Goal: Task Accomplishment & Management: Complete application form

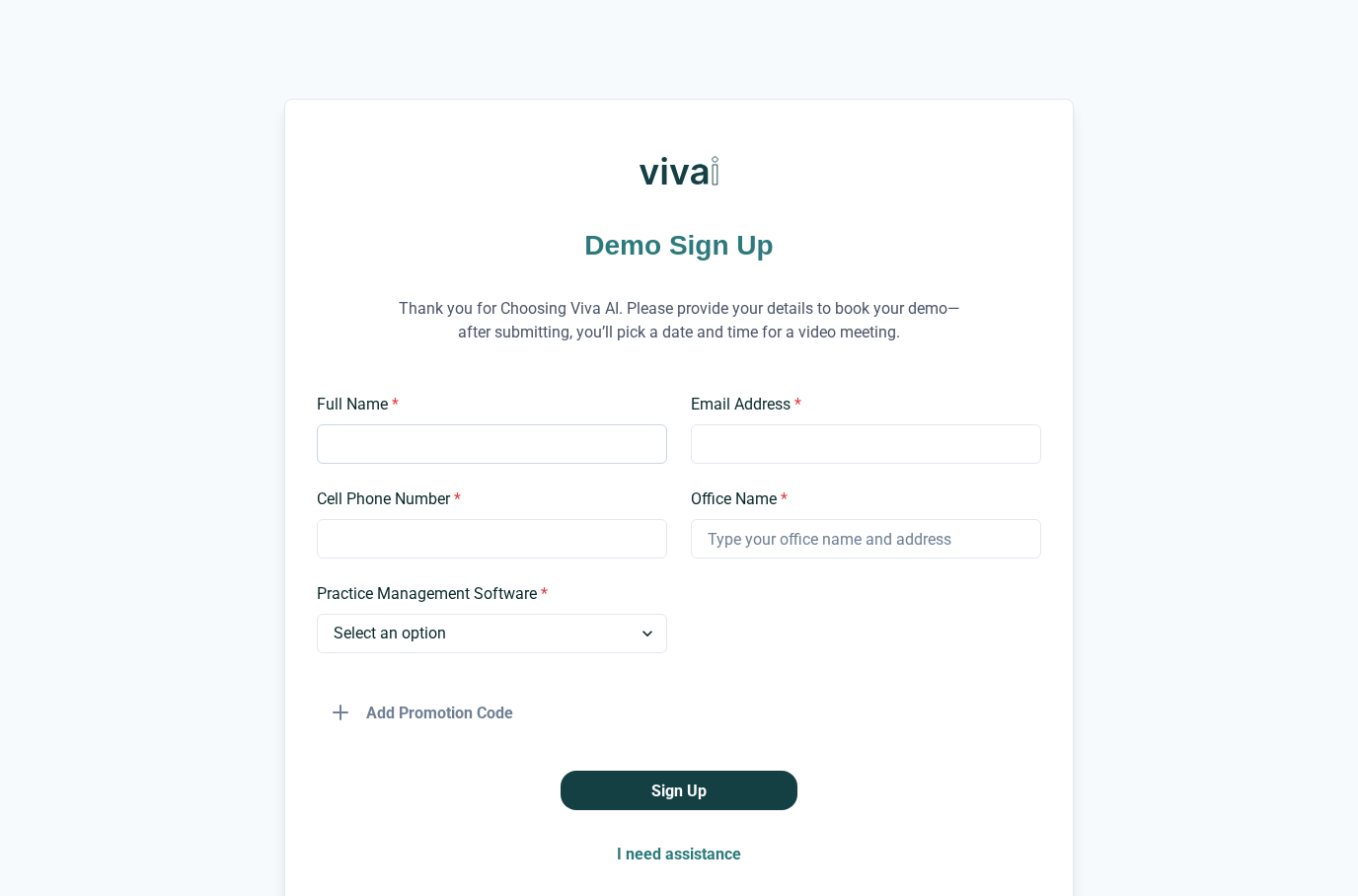
click at [517, 449] on input "Full Name *" at bounding box center [492, 444] width 350 height 40
click at [447, 454] on input "[PERSON_NAME]" at bounding box center [492, 444] width 350 height 40
type input "[PERSON_NAME]"
click at [851, 449] on input "Email Address *" at bounding box center [865, 444] width 350 height 40
type input "[EMAIL_ADDRESS][PERSON_NAME][DOMAIN_NAME]"
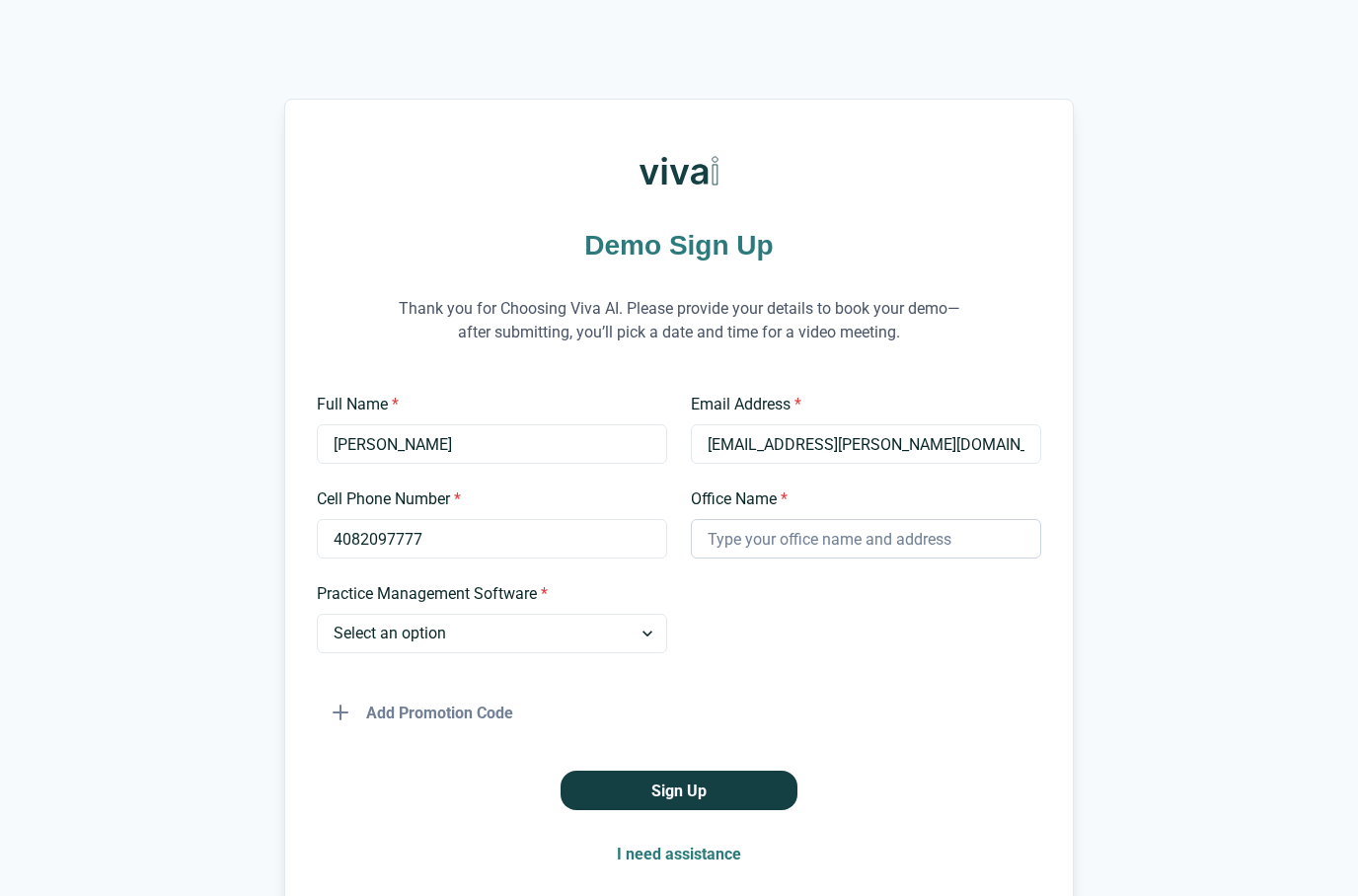
type input "4082097777"
click at [765, 540] on input "Office Name *" at bounding box center [865, 539] width 350 height 40
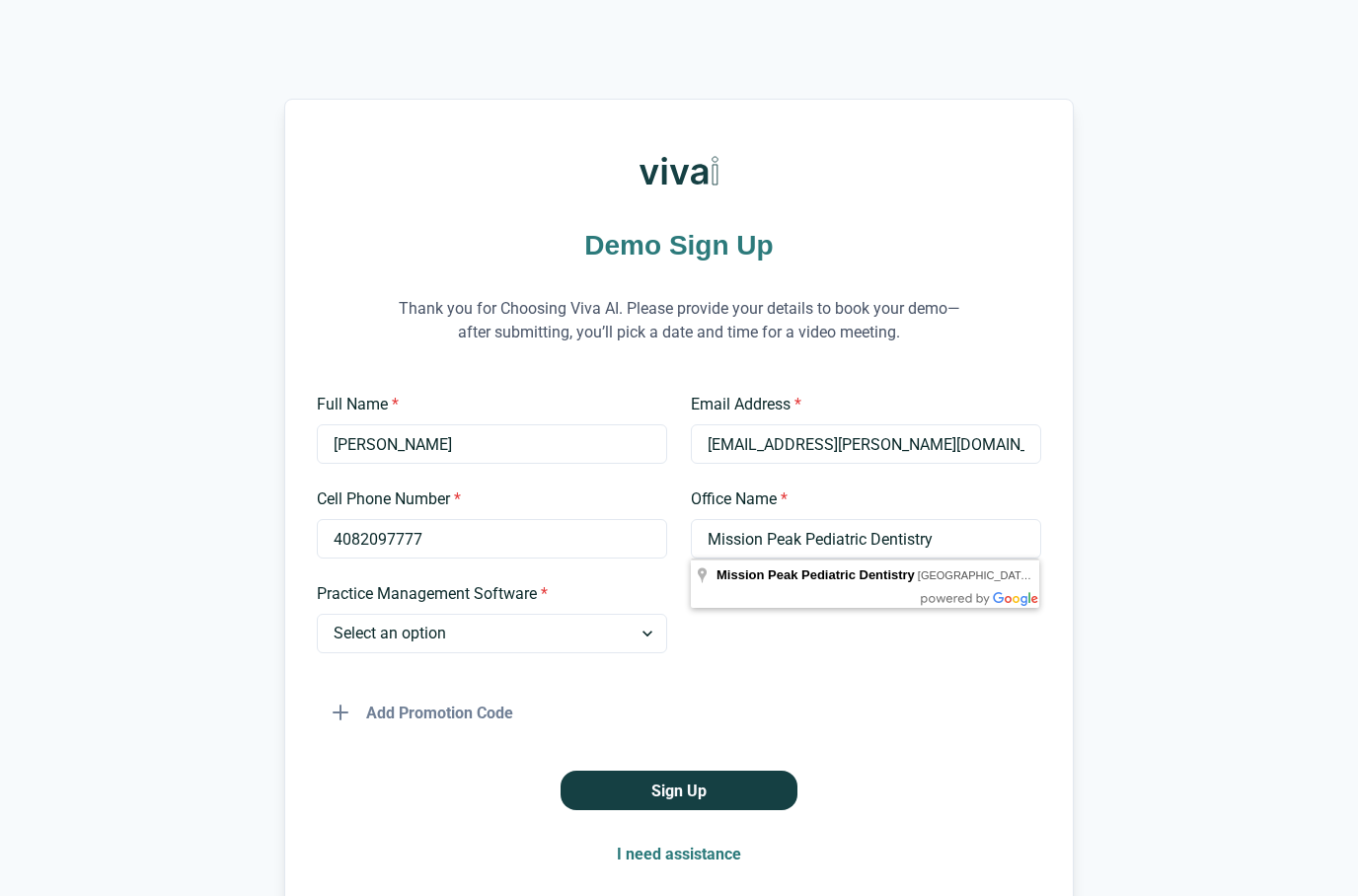
type input "Mission Peak Pediatric Dentistry"
click at [1206, 579] on div "Demo Sign Up Thank you for Choosing Viva AI. Please provide your details to boo…" at bounding box center [679, 503] width 1358 height 807
select select "Open Dental"
click at [115, 593] on div "Demo Sign Up Thank you for Choosing Viva AI. Please provide your details to boo…" at bounding box center [679, 503] width 1358 height 807
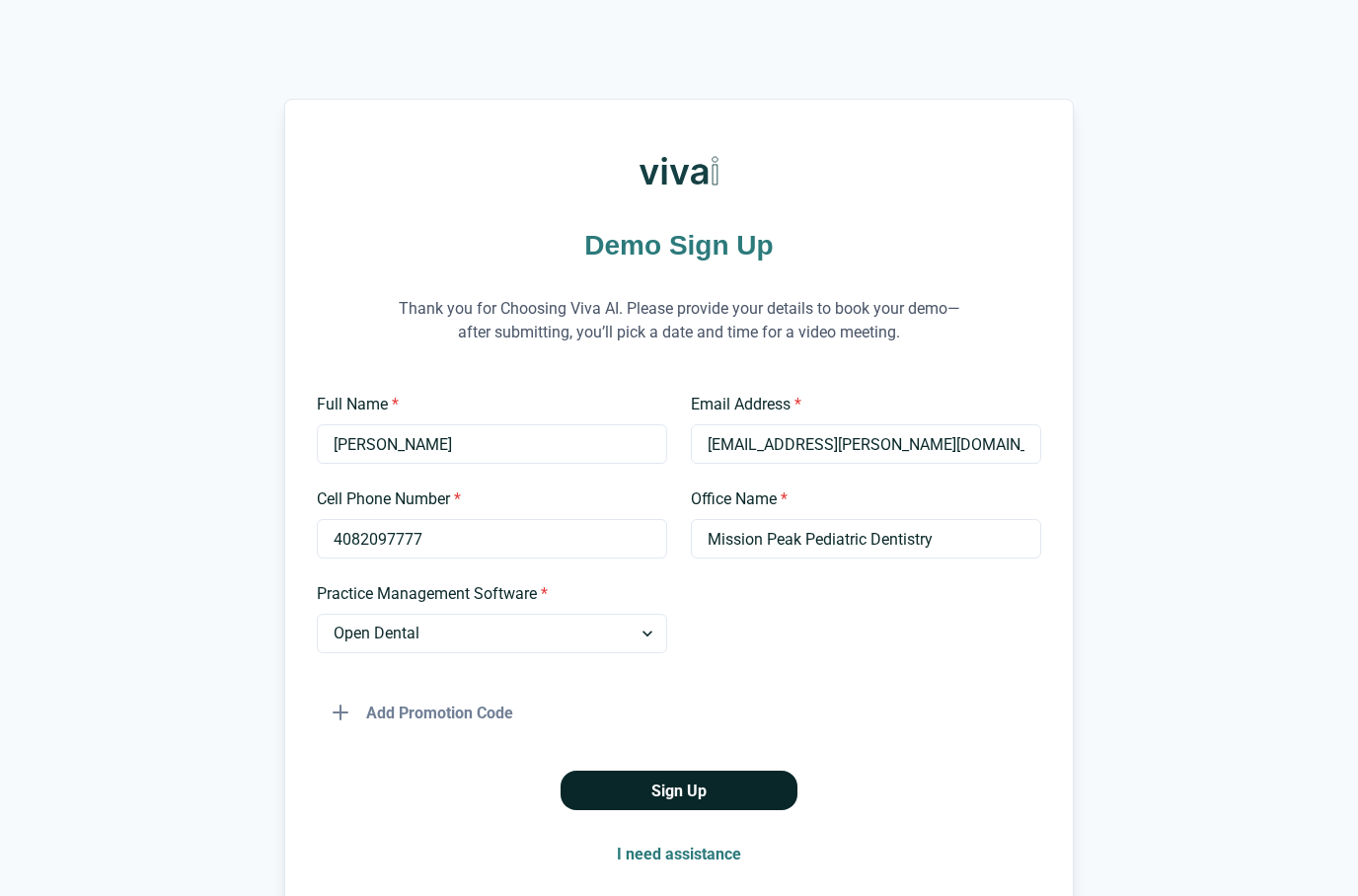
click at [697, 790] on button "Sign Up" at bounding box center [678, 790] width 237 height 40
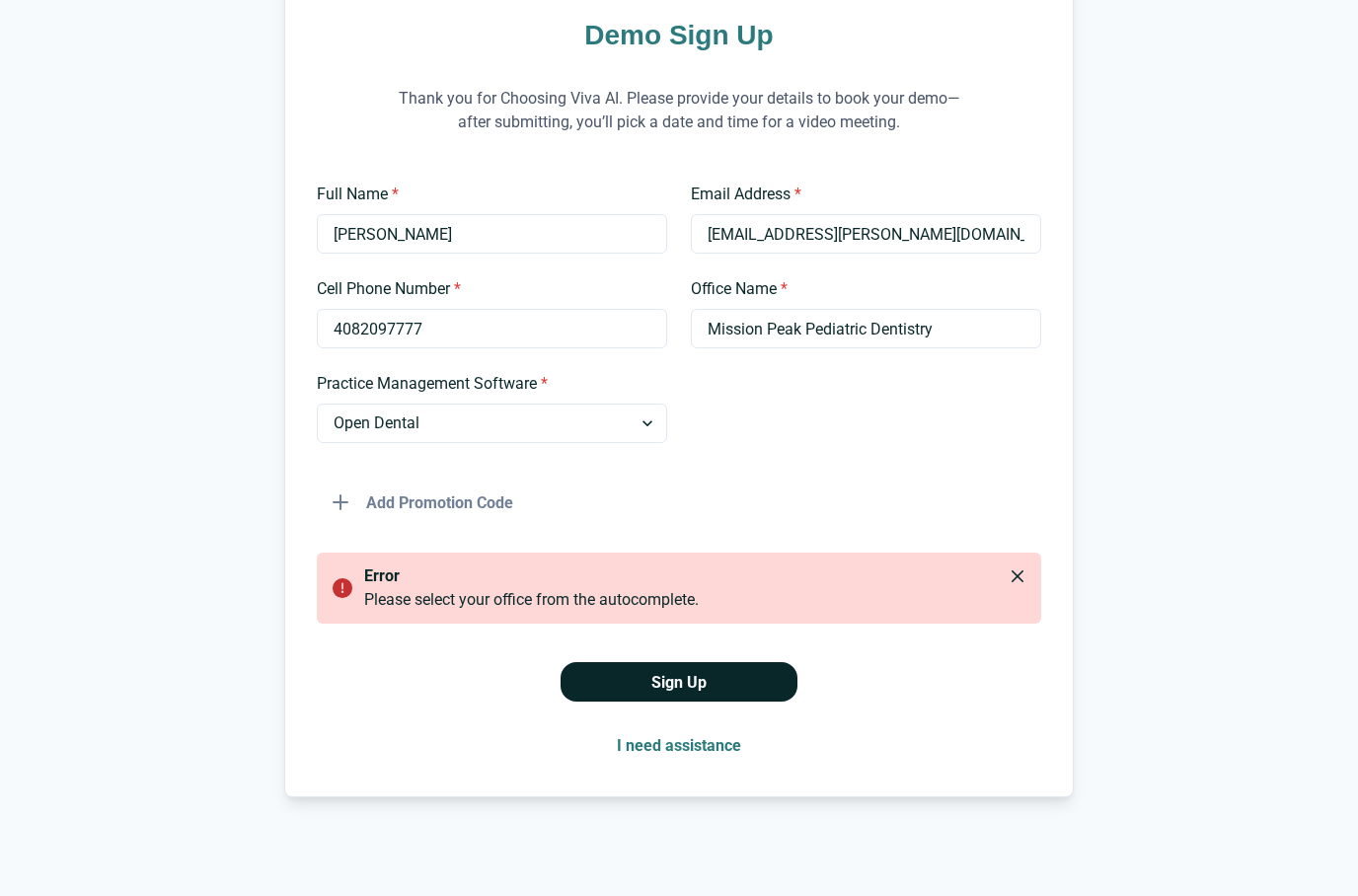
scroll to position [210, 0]
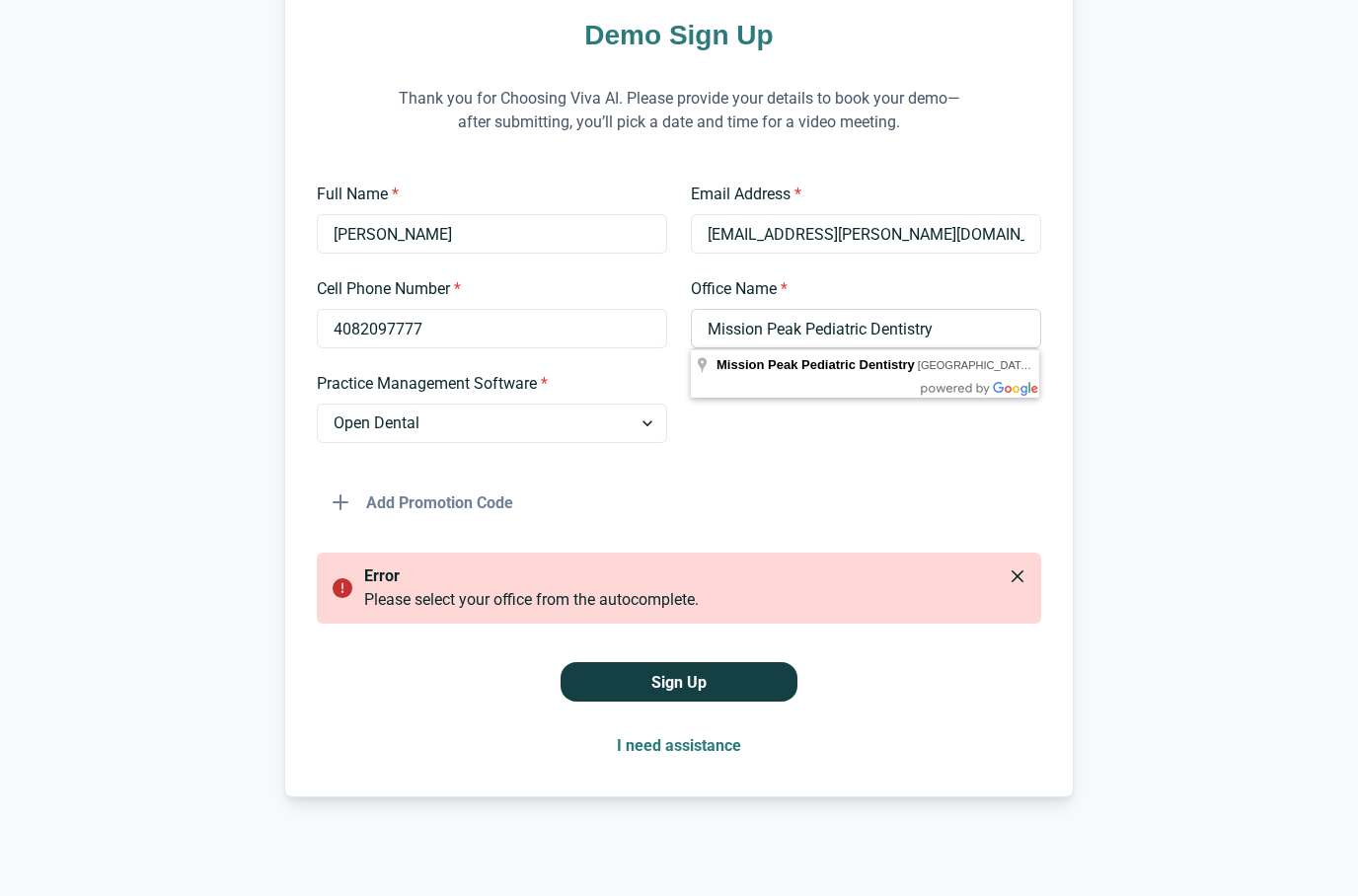
click at [861, 346] on input "Mission Peak Pediatric Dentistry" at bounding box center [865, 329] width 350 height 40
type input "Mission Peak Pediatric Dentistry"
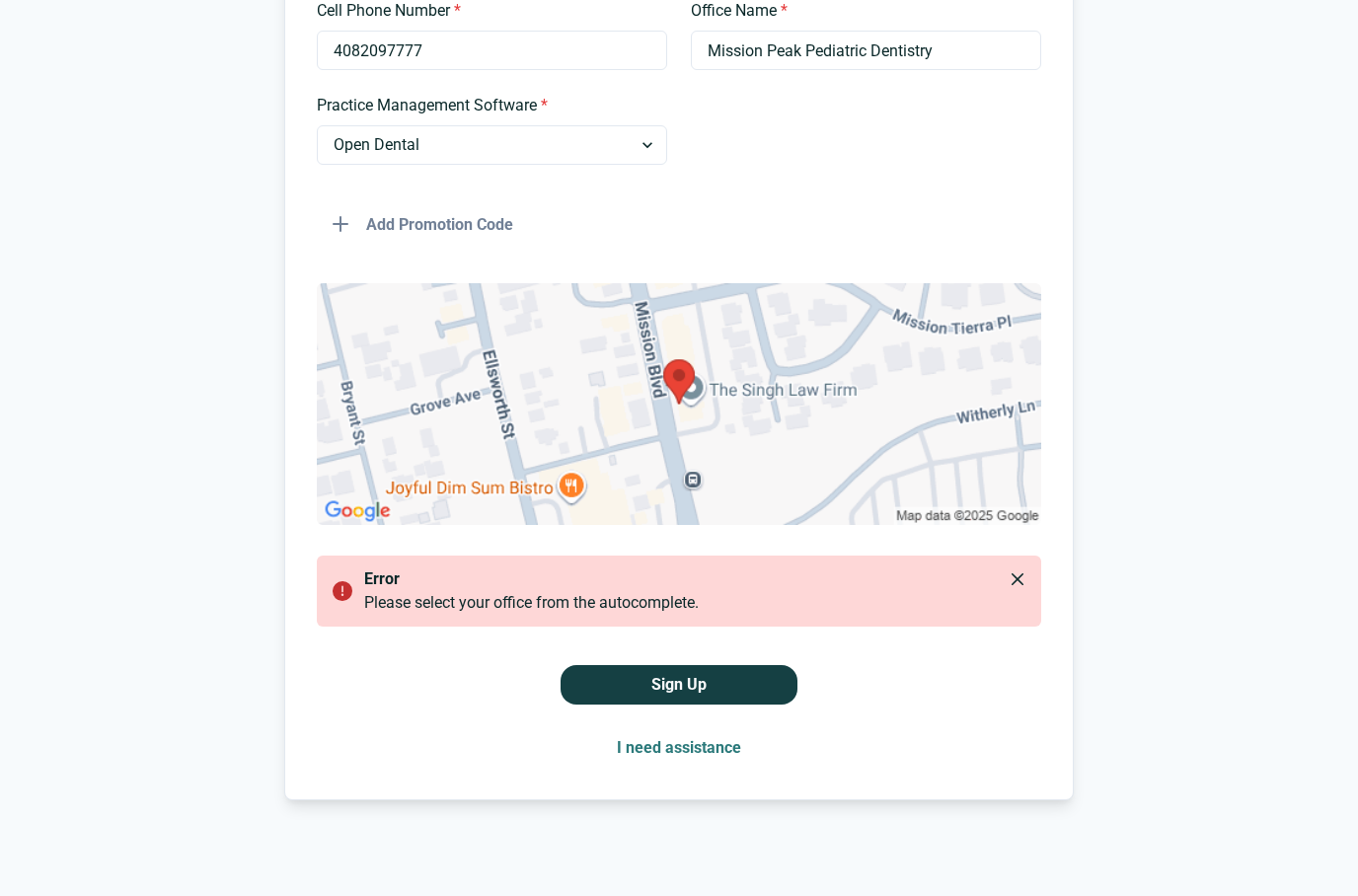
scroll to position [492, 0]
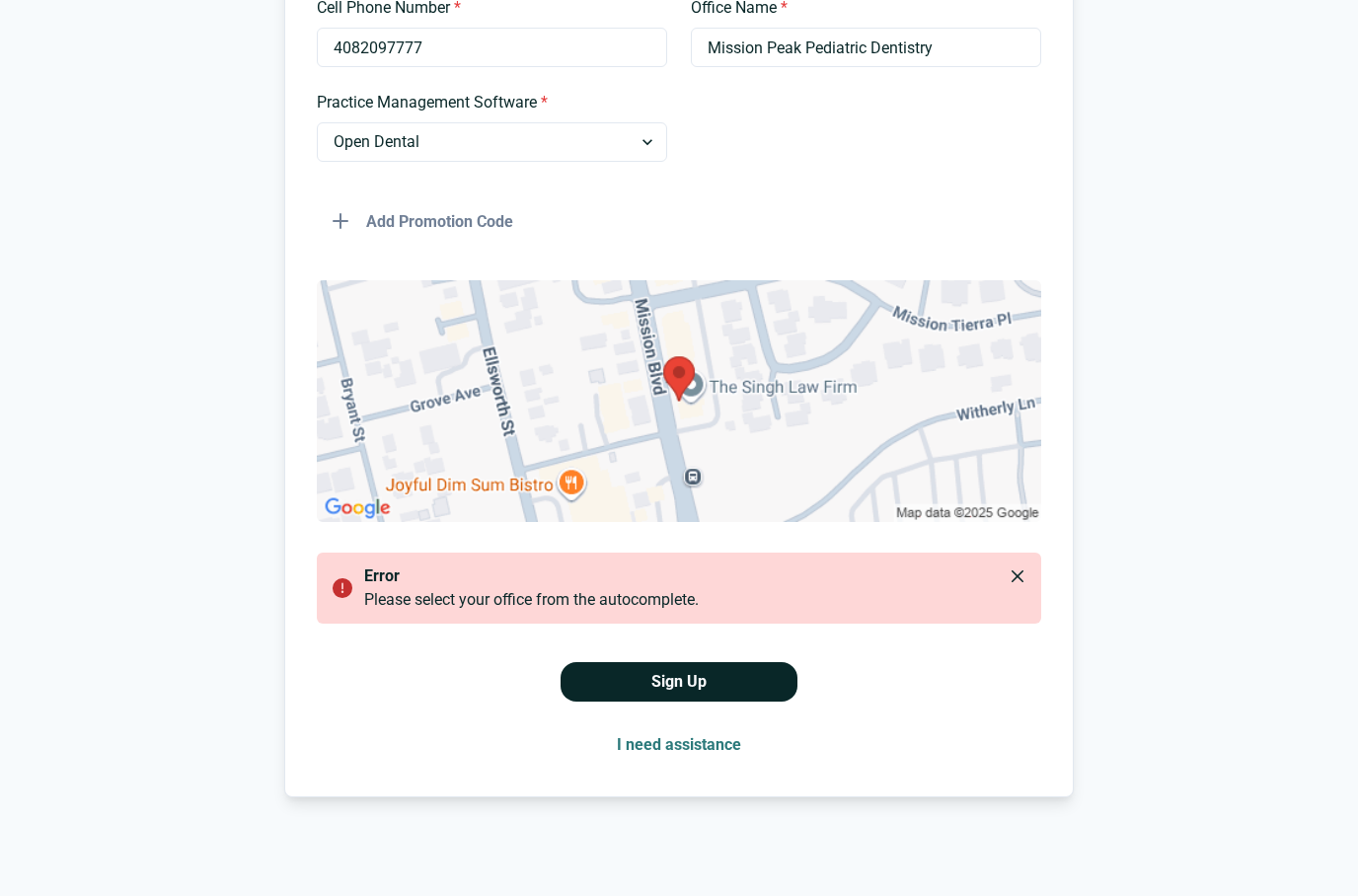
click at [672, 689] on button "Sign Up" at bounding box center [678, 682] width 237 height 40
